Goal: Task Accomplishment & Management: Manage account settings

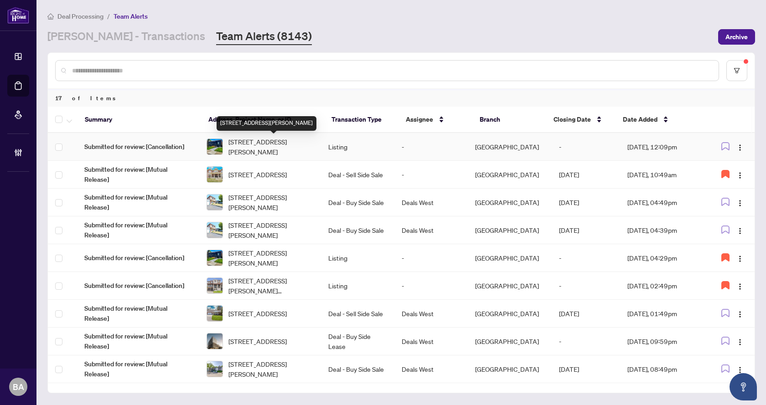
click at [254, 148] on span "[STREET_ADDRESS][PERSON_NAME]" at bounding box center [271, 147] width 86 height 20
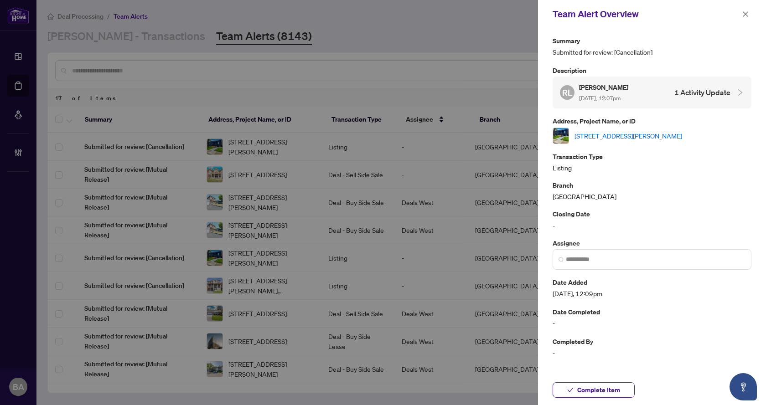
click at [625, 131] on link "[STREET_ADDRESS][PERSON_NAME]" at bounding box center [629, 136] width 108 height 10
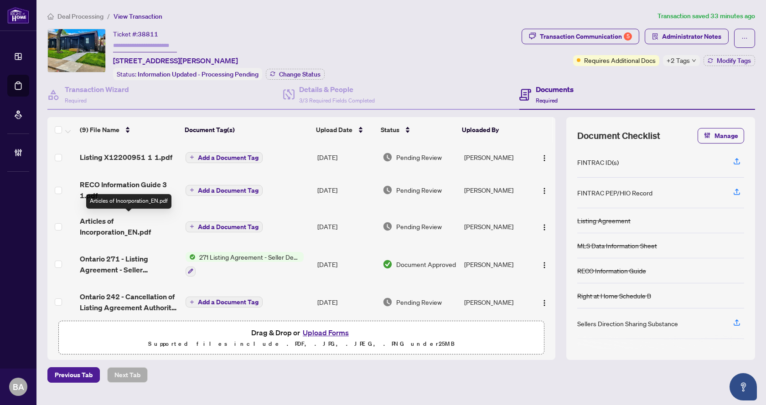
click at [115, 226] on span "Articles of Incorporation_EN.pdf" at bounding box center [129, 227] width 98 height 22
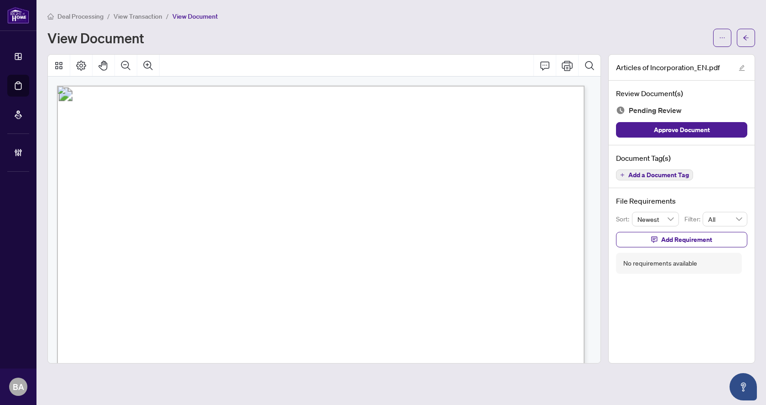
click at [664, 175] on span "Add a Document Tag" at bounding box center [658, 175] width 61 height 6
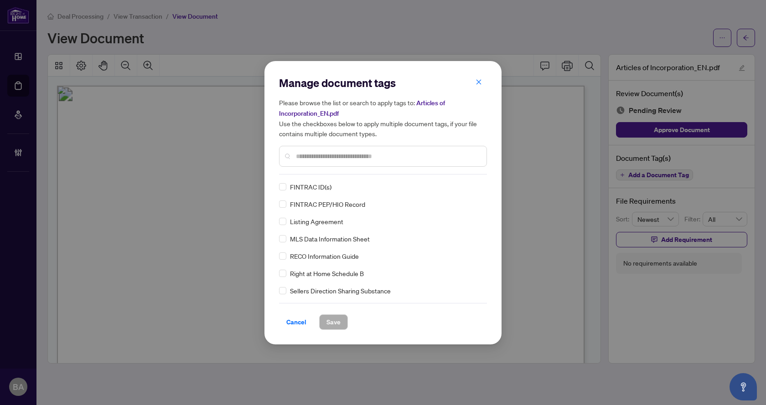
click at [338, 152] on input "text" at bounding box center [387, 156] width 183 height 10
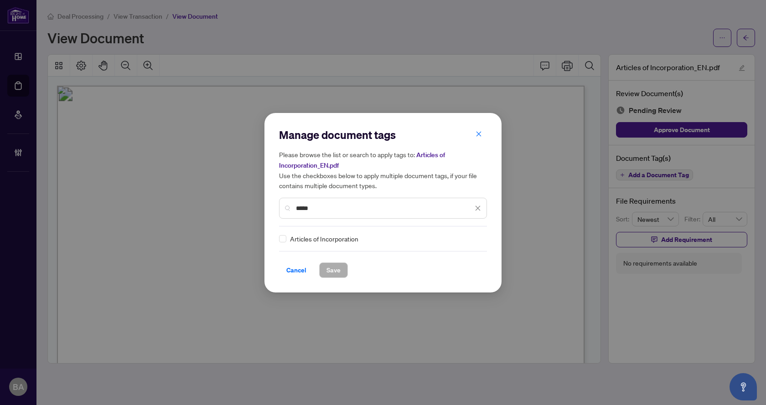
type input "*****"
click at [476, 237] on icon at bounding box center [478, 239] width 5 height 4
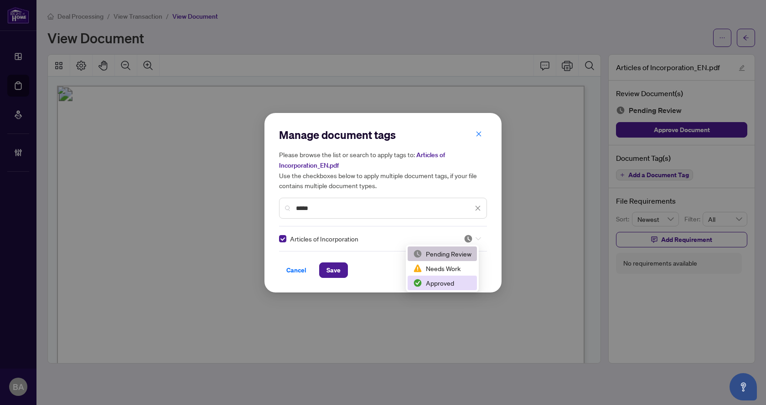
click at [451, 282] on div "Approved" at bounding box center [442, 283] width 58 height 10
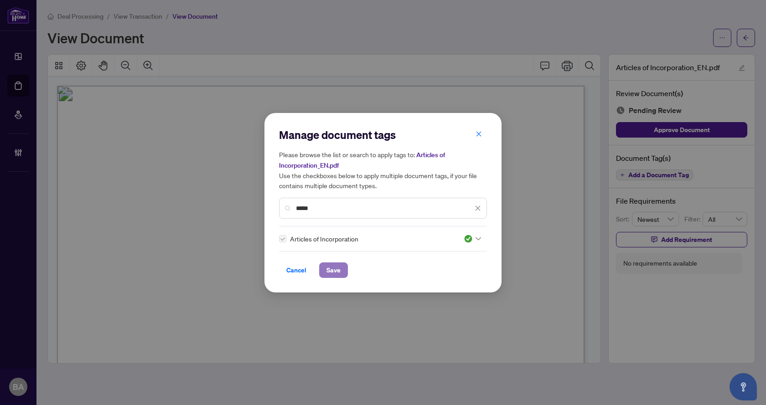
click at [338, 270] on span "Save" at bounding box center [334, 270] width 14 height 15
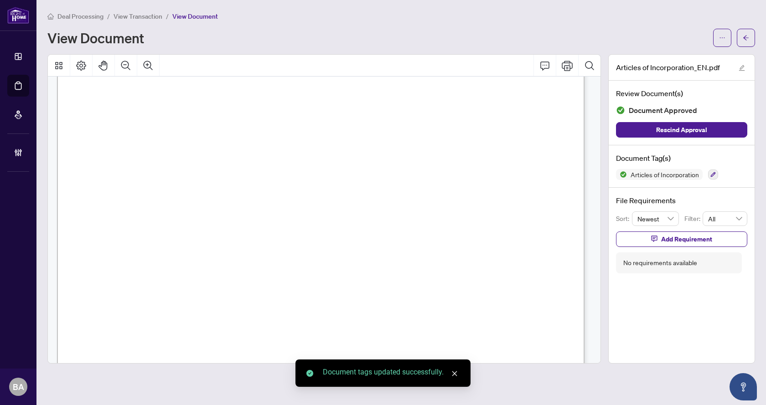
scroll to position [1814, 0]
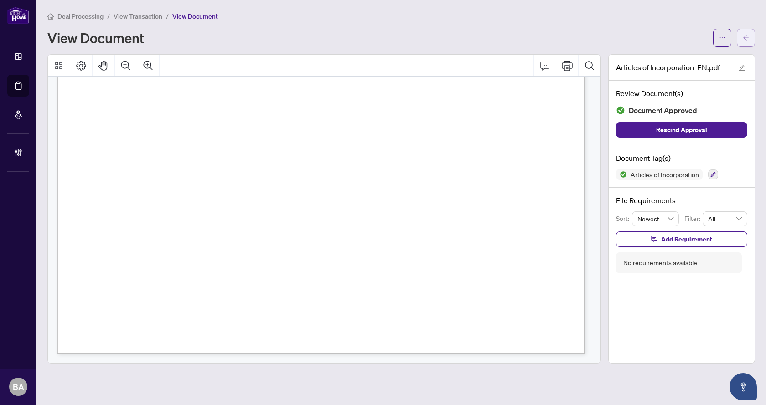
click at [744, 41] on span "button" at bounding box center [746, 38] width 6 height 15
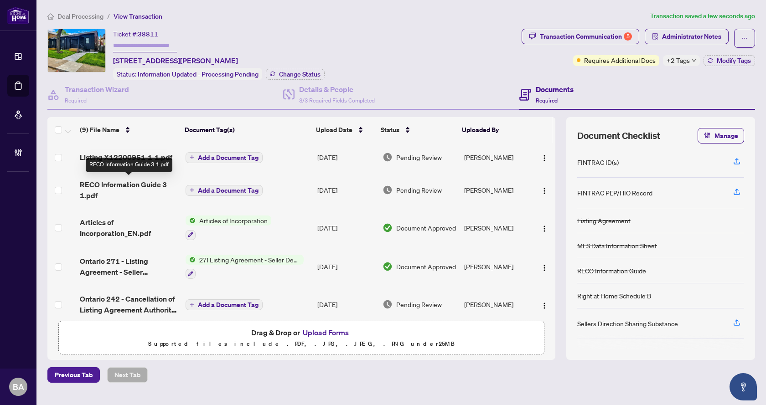
click at [103, 182] on span "RECO Information Guide 3 1.pdf" at bounding box center [129, 190] width 98 height 22
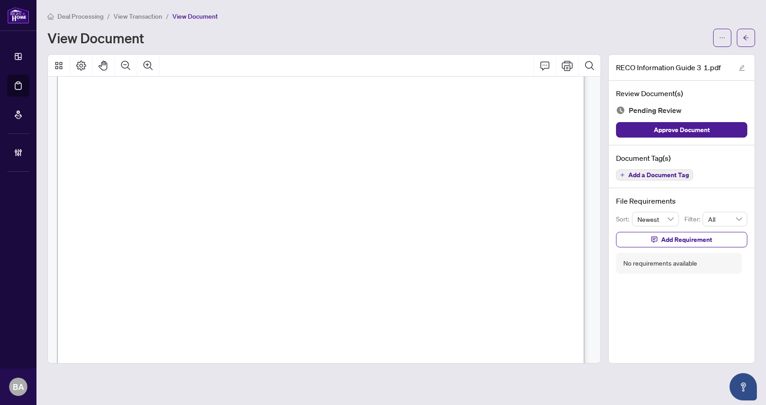
scroll to position [8573, 0]
click at [656, 172] on span "Add a Document Tag" at bounding box center [658, 175] width 61 height 6
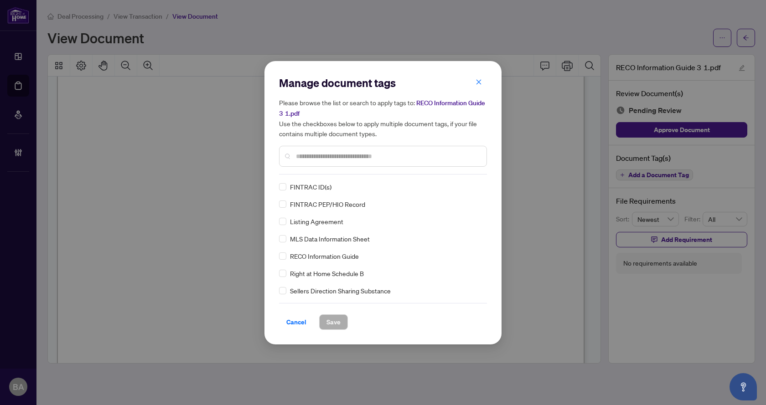
click at [350, 162] on div at bounding box center [383, 156] width 208 height 21
click at [474, 184] on div at bounding box center [472, 186] width 17 height 9
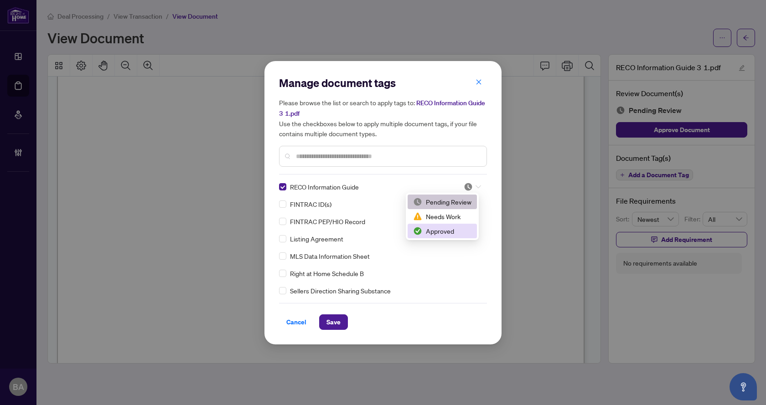
click at [441, 234] on div "Approved" at bounding box center [442, 231] width 58 height 10
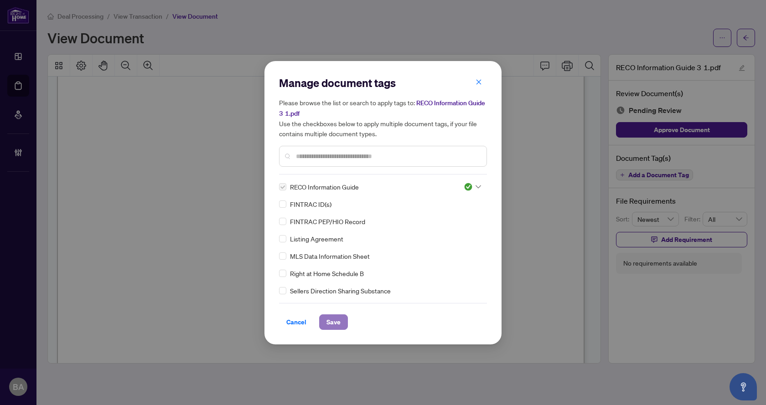
click at [339, 315] on span "Save" at bounding box center [334, 322] width 14 height 15
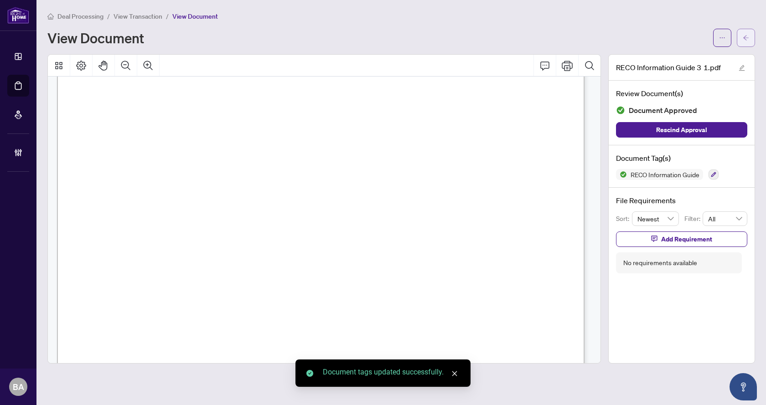
click at [742, 32] on button "button" at bounding box center [746, 38] width 18 height 18
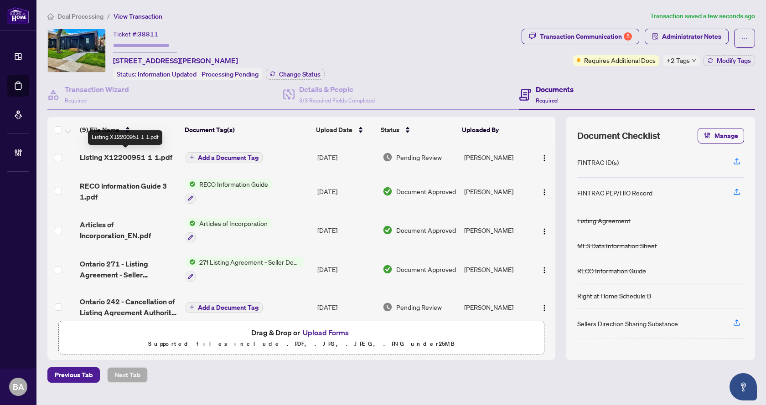
click at [142, 154] on span "Listing X12200951 1 1.pdf" at bounding box center [126, 157] width 93 height 11
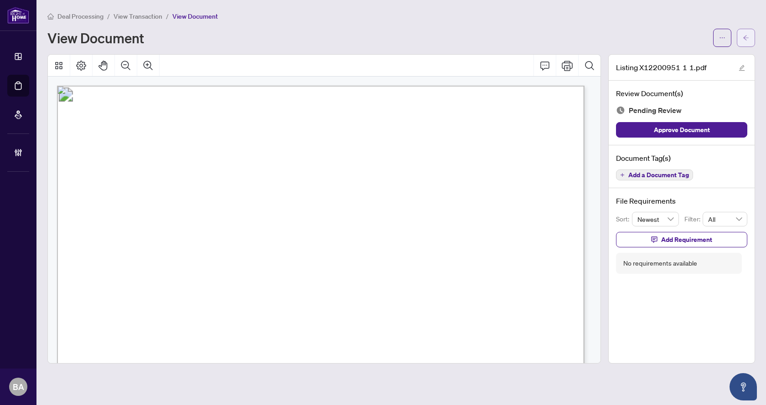
click at [747, 39] on icon "arrow-left" at bounding box center [746, 38] width 6 height 6
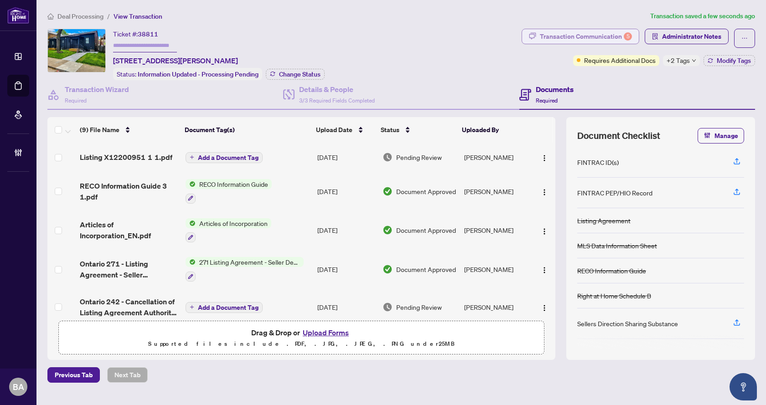
click at [582, 30] on div "Transaction Communication 5" at bounding box center [586, 36] width 92 height 15
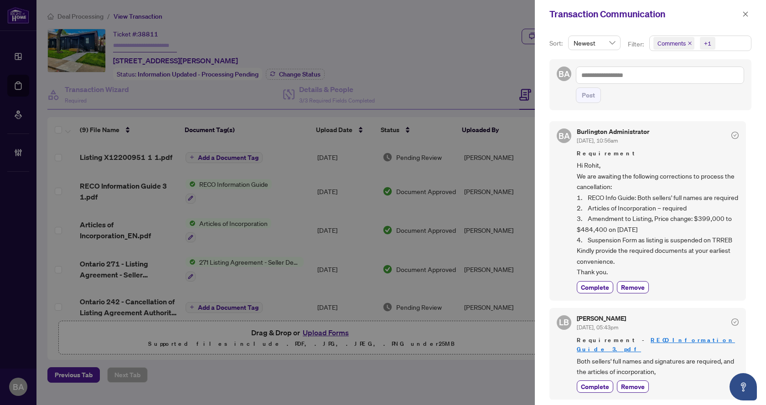
scroll to position [137, 0]
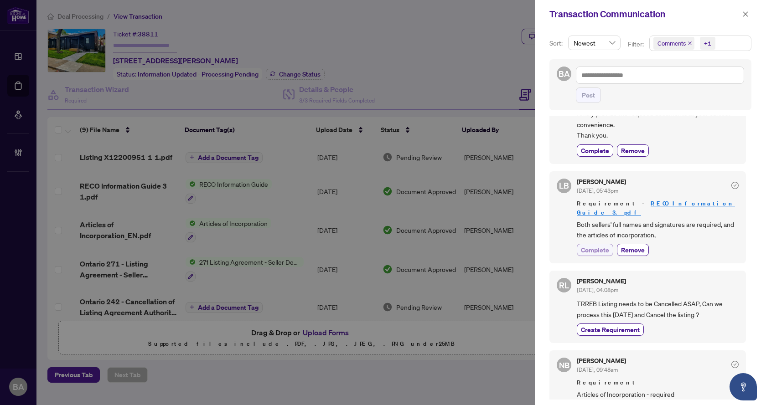
click at [598, 248] on span "Complete" at bounding box center [595, 250] width 28 height 10
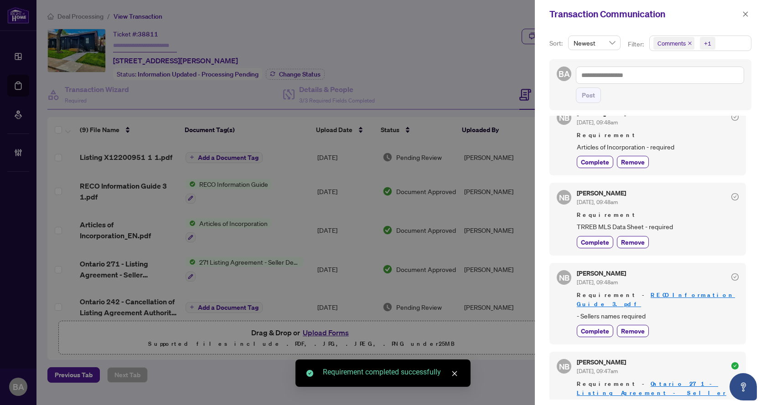
scroll to position [410, 0]
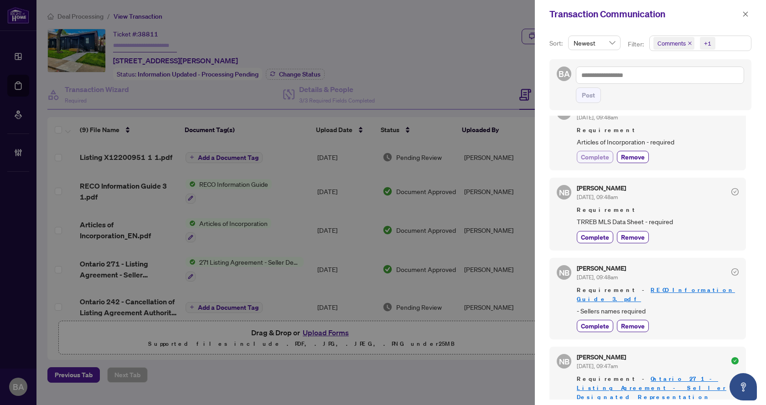
click at [594, 162] on span "Complete" at bounding box center [595, 157] width 28 height 10
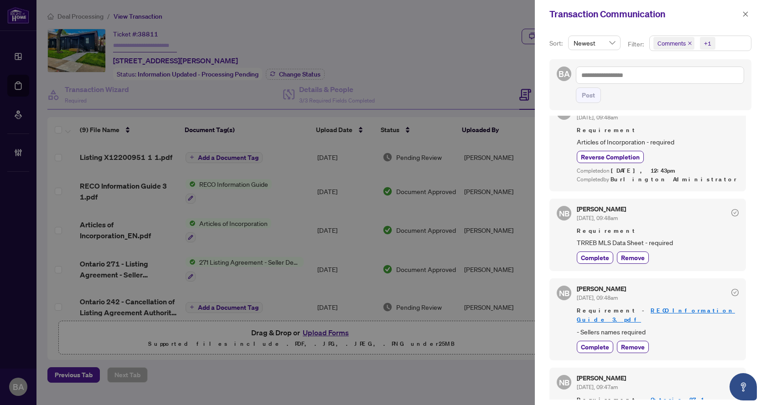
click at [369, 387] on div at bounding box center [383, 202] width 766 height 405
click at [750, 11] on button "button" at bounding box center [746, 14] width 12 height 11
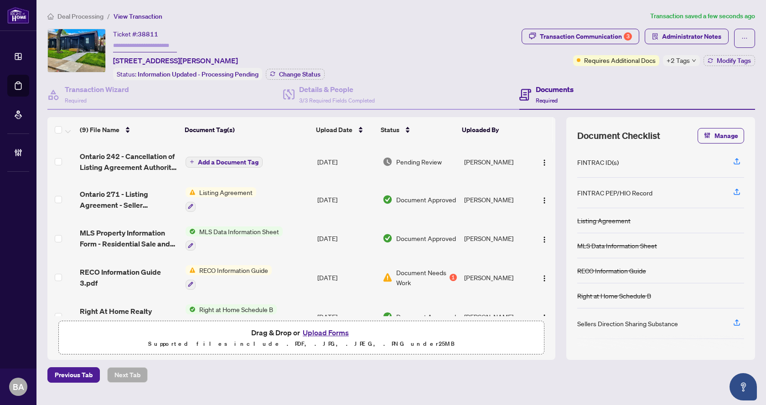
scroll to position [167, 0]
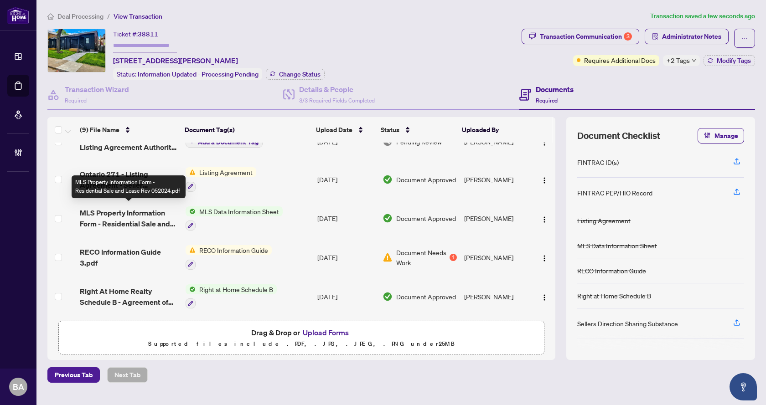
click at [140, 215] on span "MLS Property Information Form - Residential Sale and Lease Rev 052024.pdf" at bounding box center [129, 218] width 98 height 22
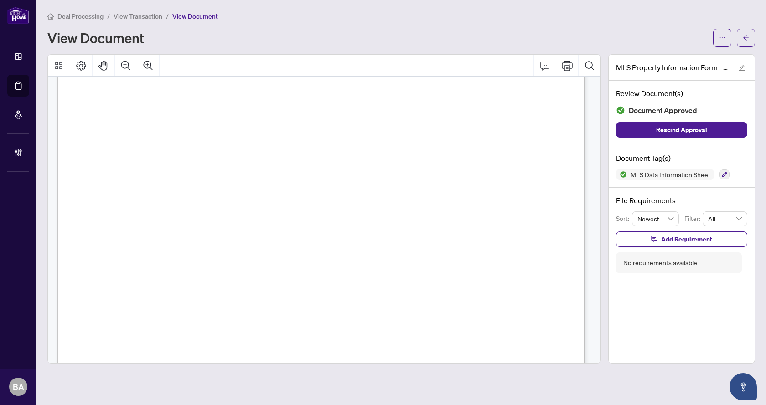
scroll to position [46, 0]
click at [744, 37] on icon "arrow-left" at bounding box center [746, 38] width 6 height 6
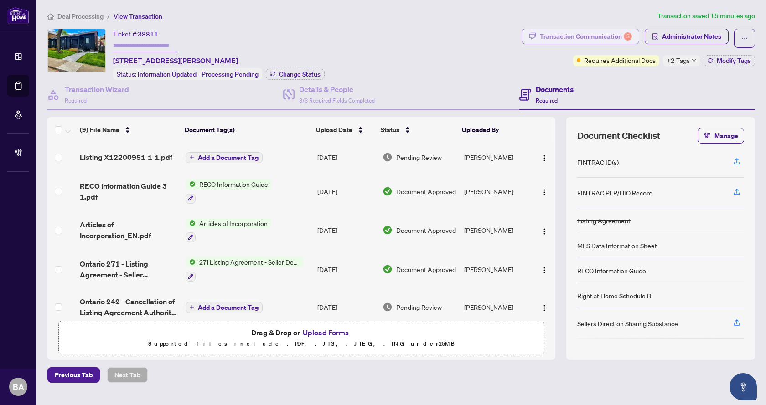
click at [595, 29] on button "Transaction Communication 3" at bounding box center [581, 37] width 118 height 16
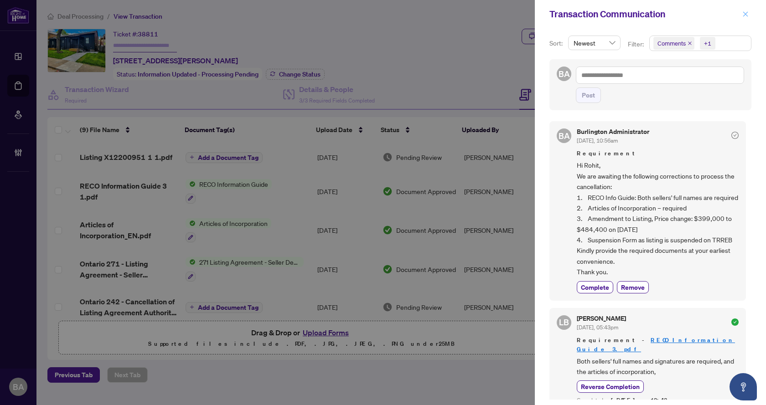
click at [747, 11] on icon "close" at bounding box center [745, 14] width 6 height 6
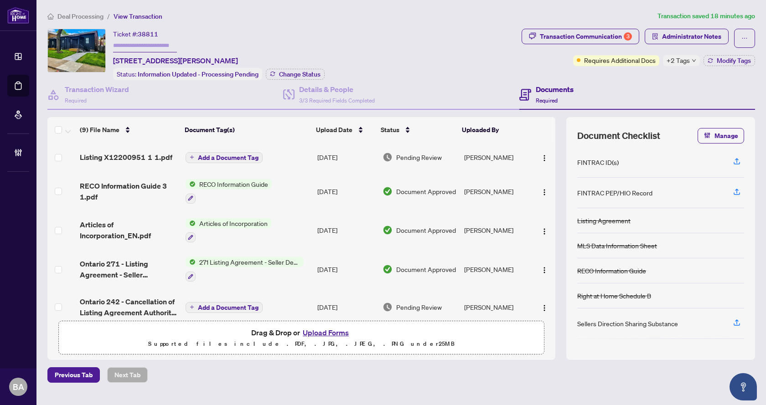
click at [369, 48] on div "Ticket #: 38811 53 West Avenue, Hamilton, ON L8L 5C1, Canada Status: Informatio…" at bounding box center [282, 55] width 471 height 52
